Goal: Check status: Check status

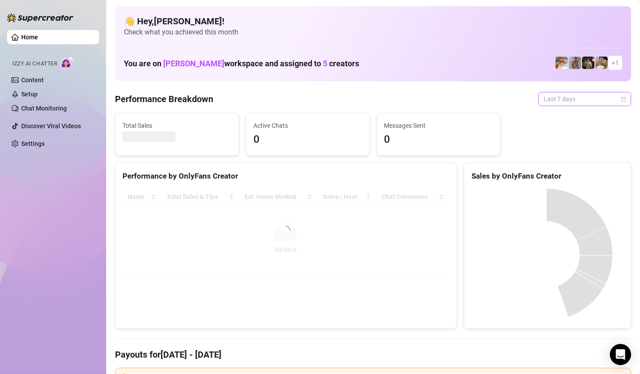
click at [590, 101] on span "Last 7 days" at bounding box center [584, 98] width 82 height 13
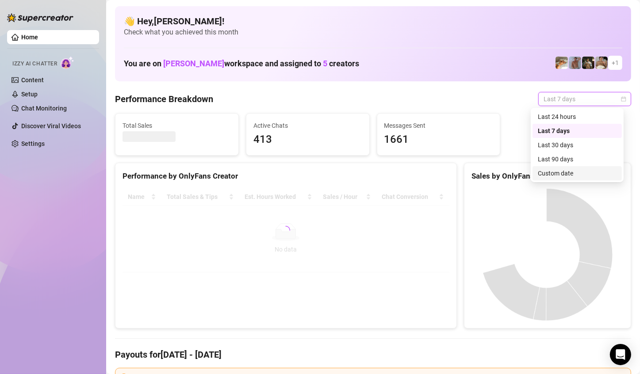
click at [561, 171] on div "Custom date" at bounding box center [577, 173] width 79 height 10
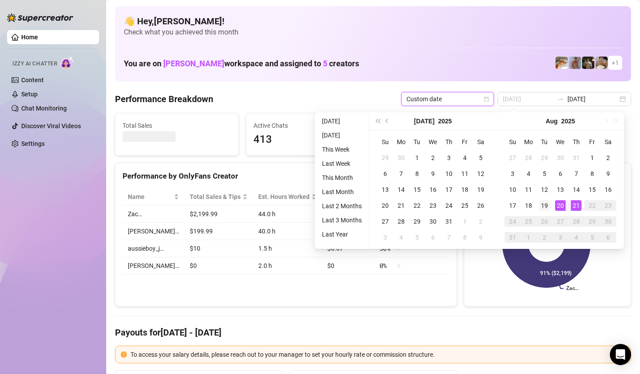
type input "[DATE]"
click at [546, 205] on div "19" at bounding box center [544, 205] width 11 height 11
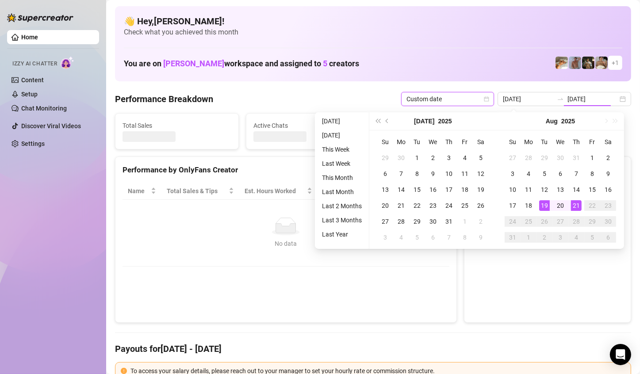
type input "[DATE]"
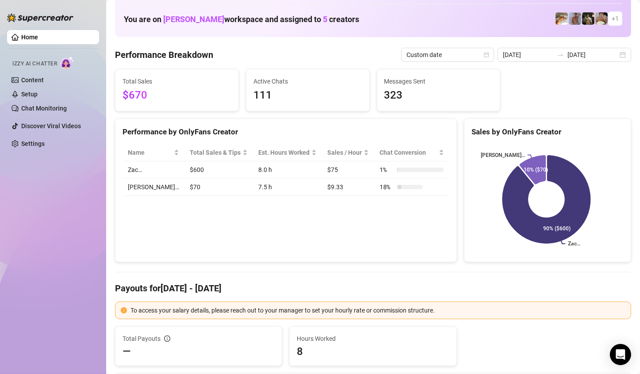
scroll to position [44, 0]
click at [610, 56] on input "[DATE]" at bounding box center [592, 55] width 50 height 10
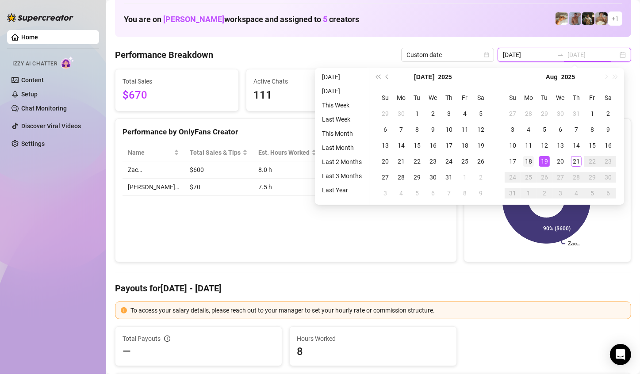
type input "[DATE]"
click at [527, 159] on div "18" at bounding box center [528, 161] width 11 height 11
click at [523, 159] on div "18" at bounding box center [528, 161] width 11 height 11
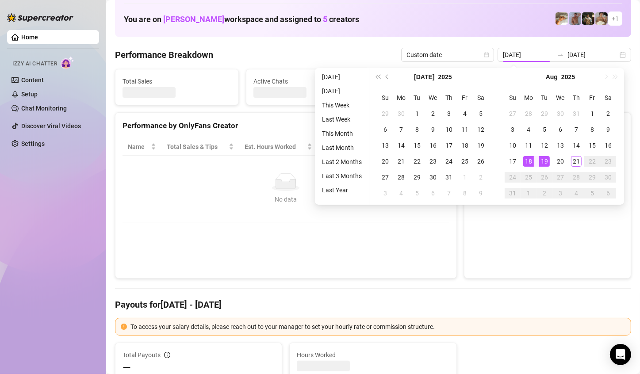
type input "[DATE]"
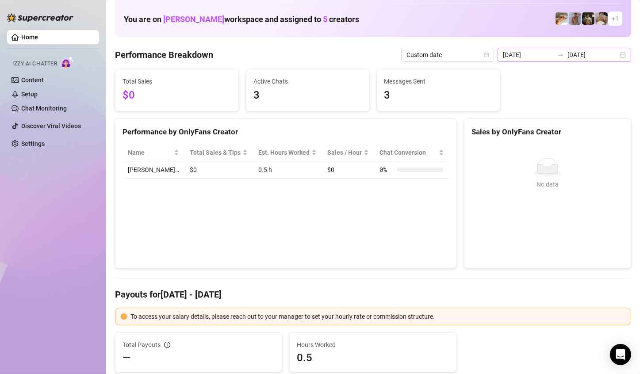
click at [617, 56] on div "[DATE] [DATE]" at bounding box center [564, 55] width 134 height 14
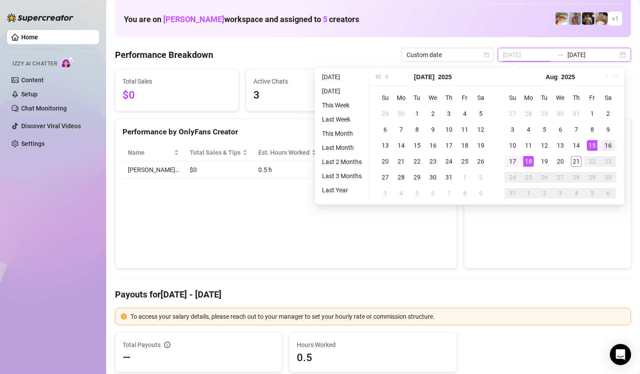
type input "[DATE]"
click at [607, 145] on div "16" at bounding box center [608, 145] width 11 height 11
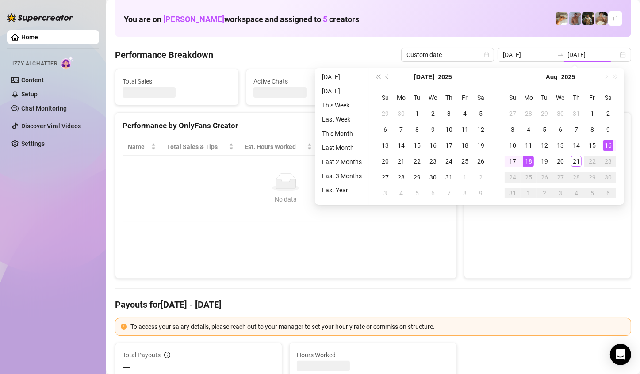
type input "[DATE]"
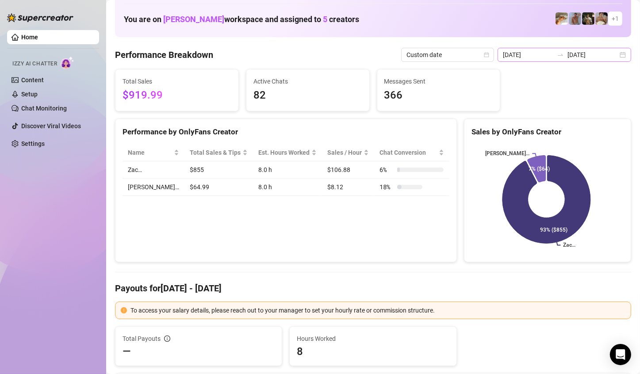
click at [611, 57] on div "[DATE] [DATE]" at bounding box center [564, 55] width 134 height 14
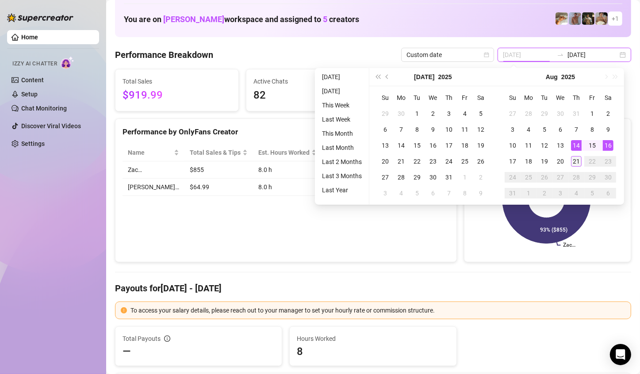
type input "[DATE]"
click at [577, 163] on div "21" at bounding box center [576, 161] width 11 height 11
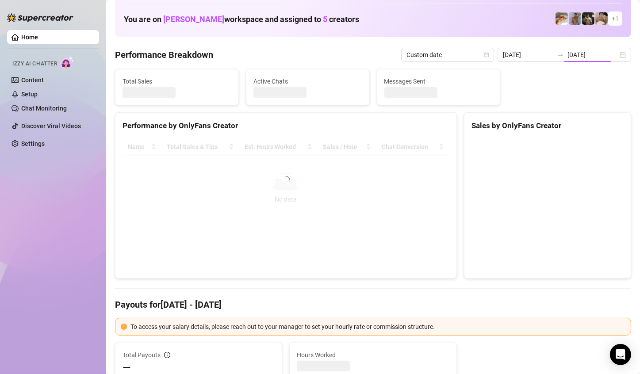
type input "[DATE]"
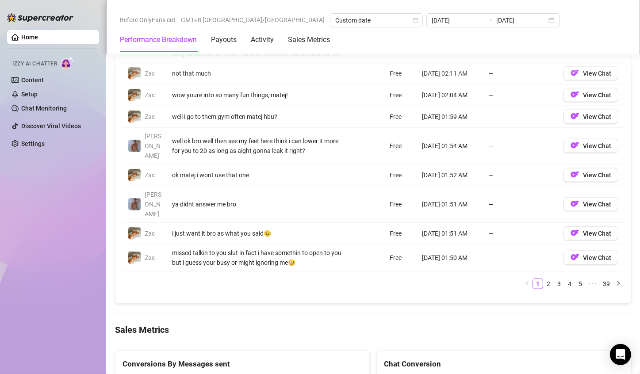
scroll to position [1017, 0]
